Goal: Information Seeking & Learning: Learn about a topic

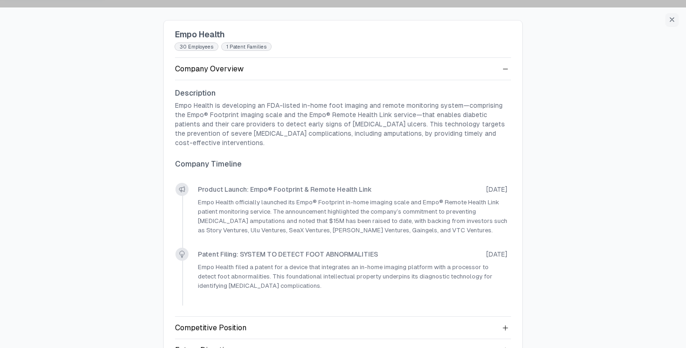
scroll to position [43, 0]
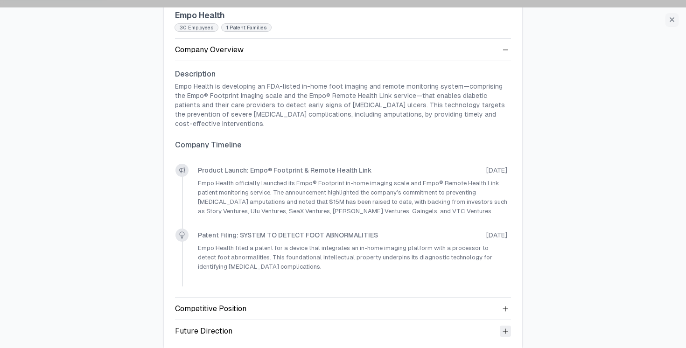
click at [504, 329] on icon at bounding box center [505, 331] width 5 height 5
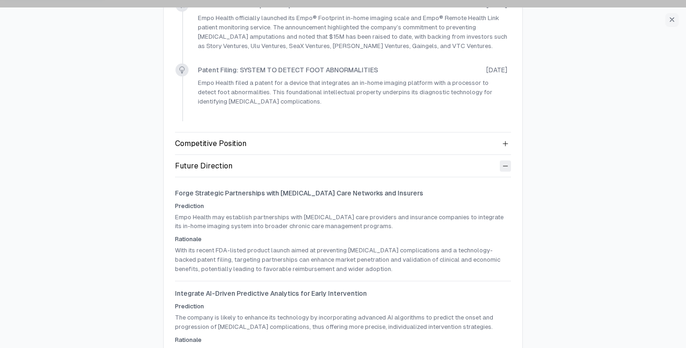
scroll to position [244, 0]
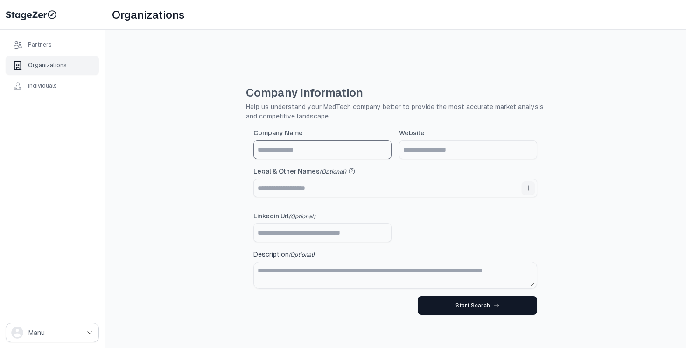
click at [325, 156] on input "Company Name" at bounding box center [322, 150] width 137 height 18
type input "**********"
click at [478, 146] on input "Website" at bounding box center [467, 150] width 137 height 18
paste input "**********"
type input "**********"
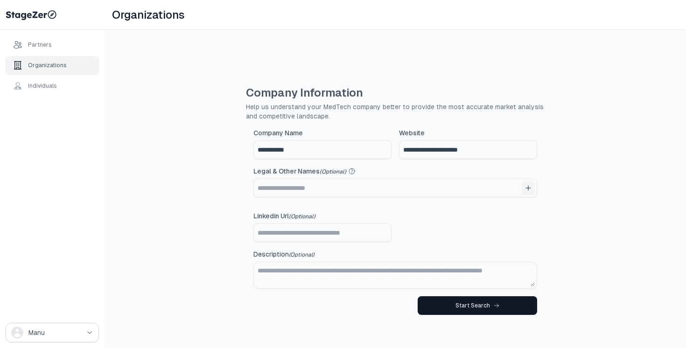
click at [605, 196] on div "**********" at bounding box center [395, 204] width 581 height 348
click at [475, 303] on div "Start Search" at bounding box center [477, 305] width 44 height 7
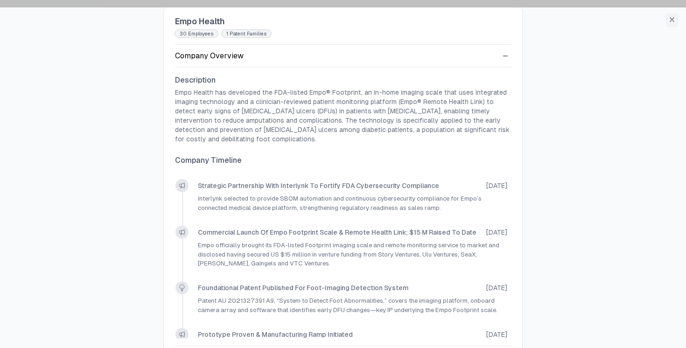
scroll to position [95, 0]
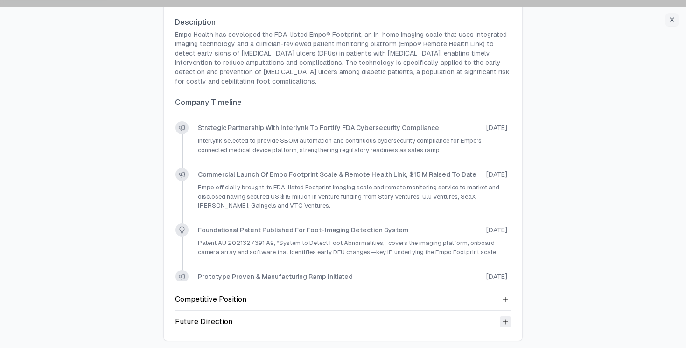
click at [503, 322] on icon at bounding box center [505, 321] width 7 height 7
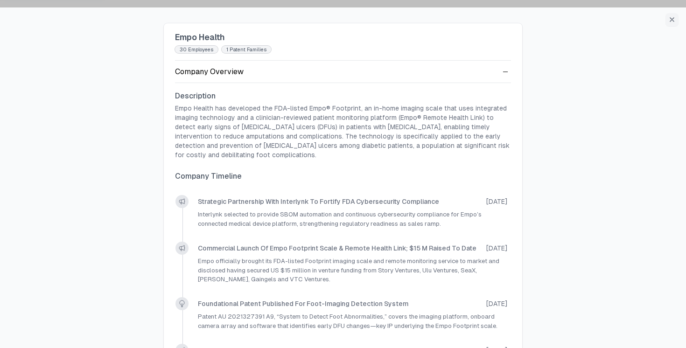
scroll to position [21, 0]
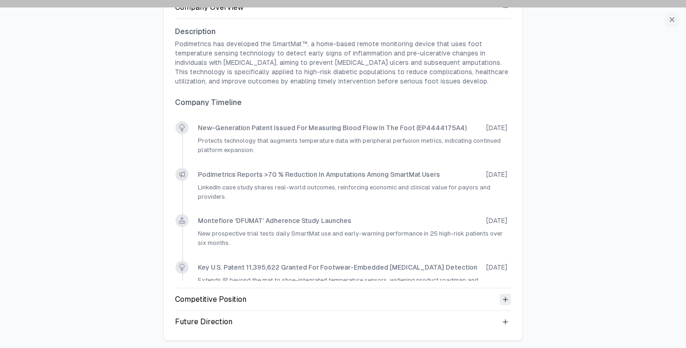
click at [504, 301] on icon at bounding box center [505, 299] width 5 height 5
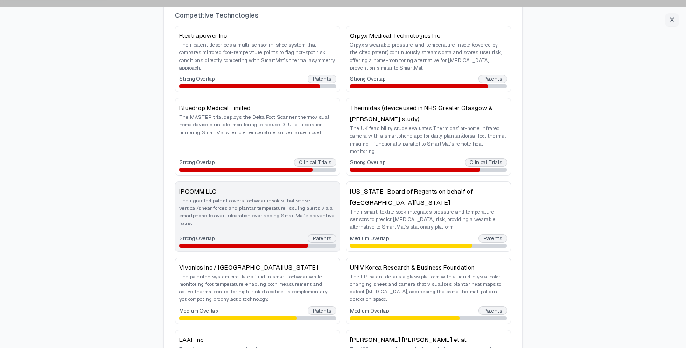
scroll to position [384, 0]
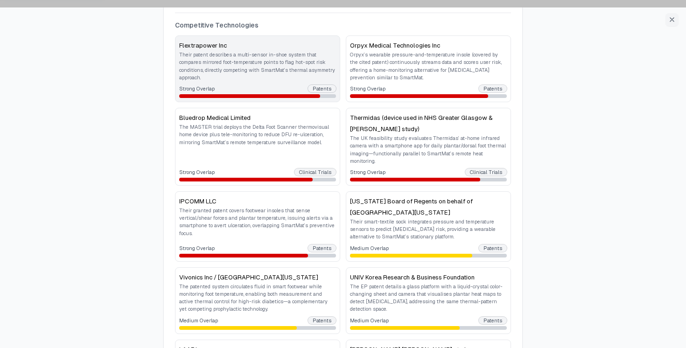
click at [271, 70] on p "Their patent describes a multi-sensor in-shoe system that compares mirrored foo…" at bounding box center [257, 66] width 157 height 30
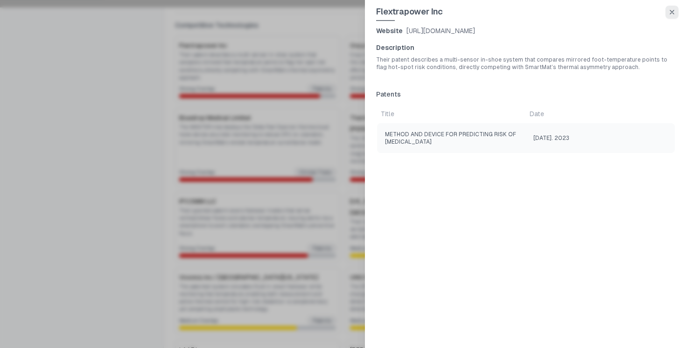
click at [669, 13] on icon "button" at bounding box center [671, 11] width 7 height 7
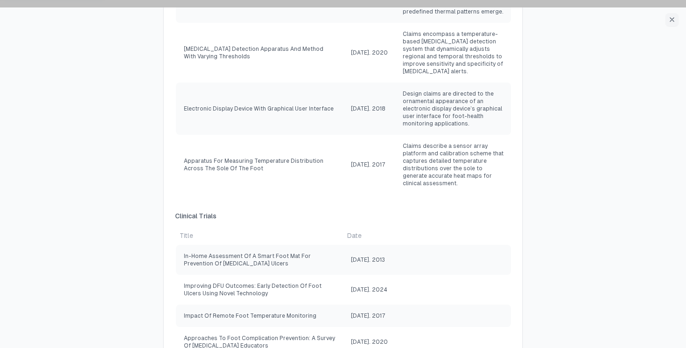
scroll to position [1226, 0]
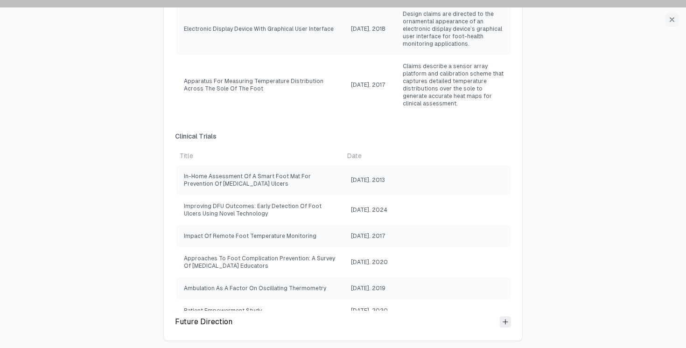
click at [503, 320] on icon at bounding box center [505, 321] width 7 height 7
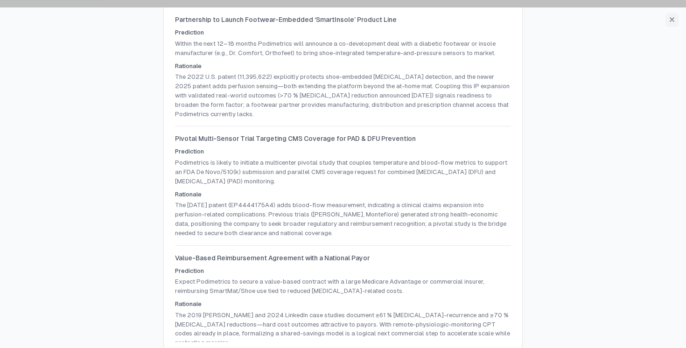
scroll to position [1564, 0]
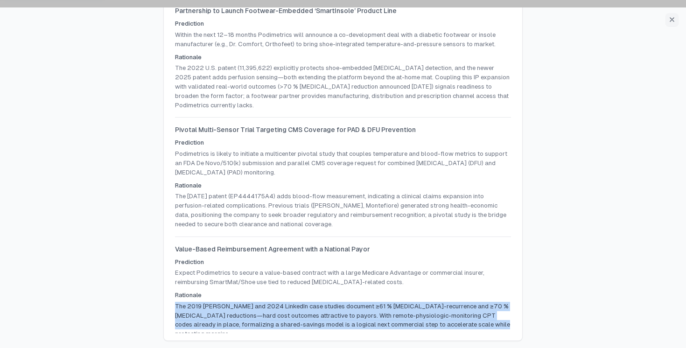
drag, startPoint x: 175, startPoint y: 306, endPoint x: 507, endPoint y: 322, distance: 332.2
click at [507, 322] on p "The 2019 Kaiser and 2024 LinkedIn case studies document ≥61 % ulcer-recurrence …" at bounding box center [343, 320] width 336 height 37
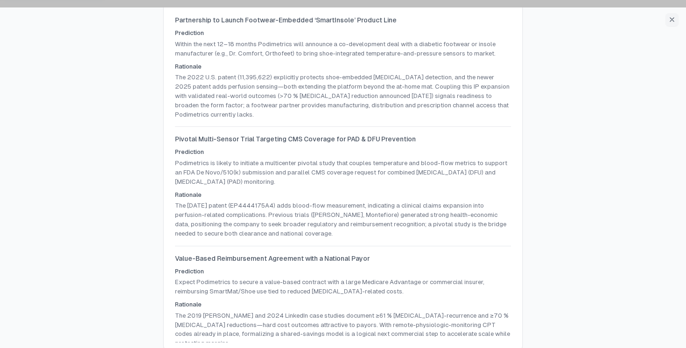
scroll to position [1557, 0]
